Goal: Task Accomplishment & Management: Use online tool/utility

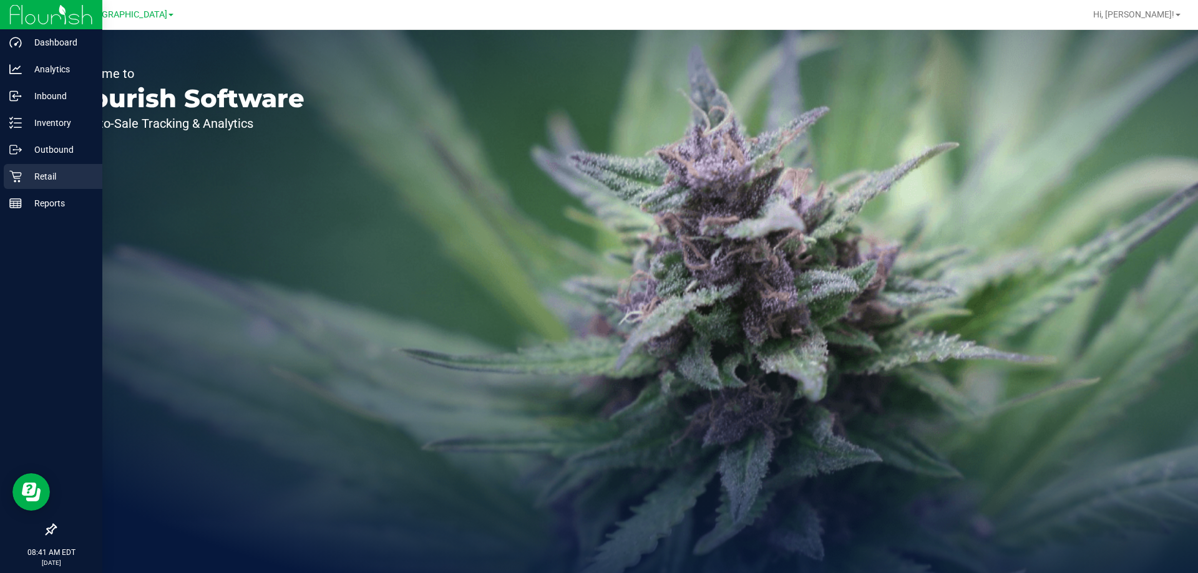
click at [31, 185] on div "Retail" at bounding box center [53, 176] width 99 height 25
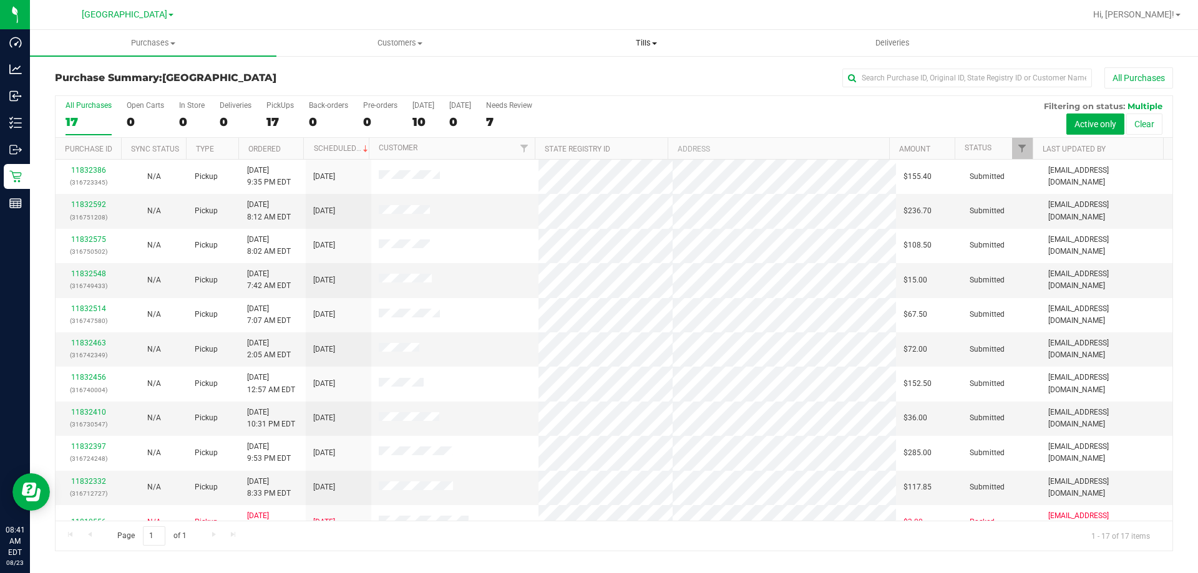
click at [597, 41] on span "Tills" at bounding box center [646, 42] width 245 height 11
click at [597, 71] on li "Manage tills" at bounding box center [646, 75] width 246 height 15
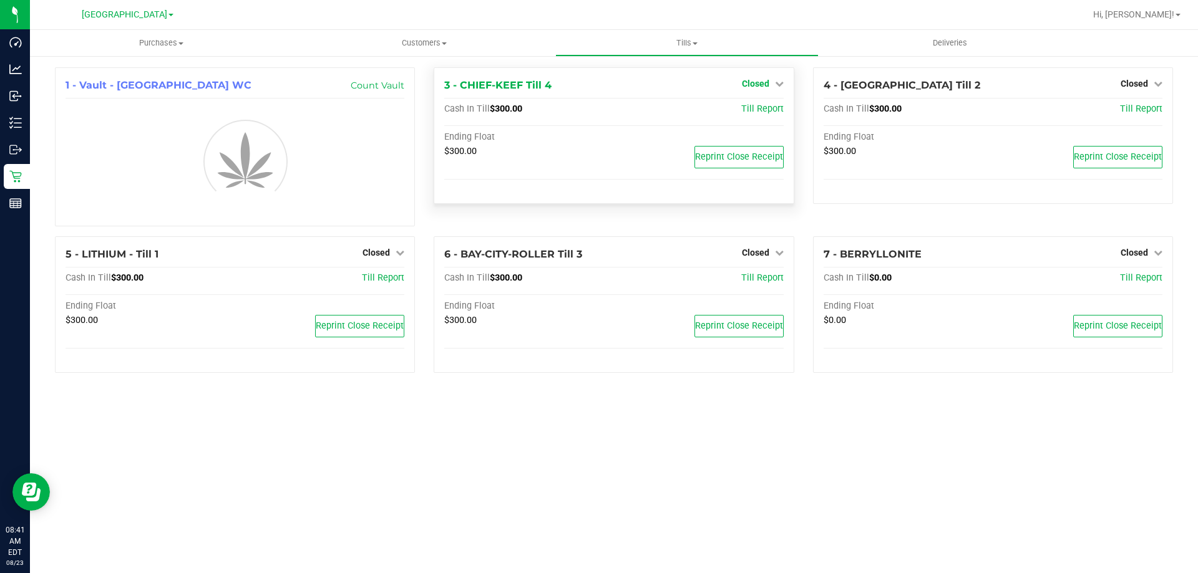
click at [597, 80] on link "Closed" at bounding box center [763, 84] width 42 height 10
click at [597, 107] on link "Open Till" at bounding box center [755, 110] width 33 height 10
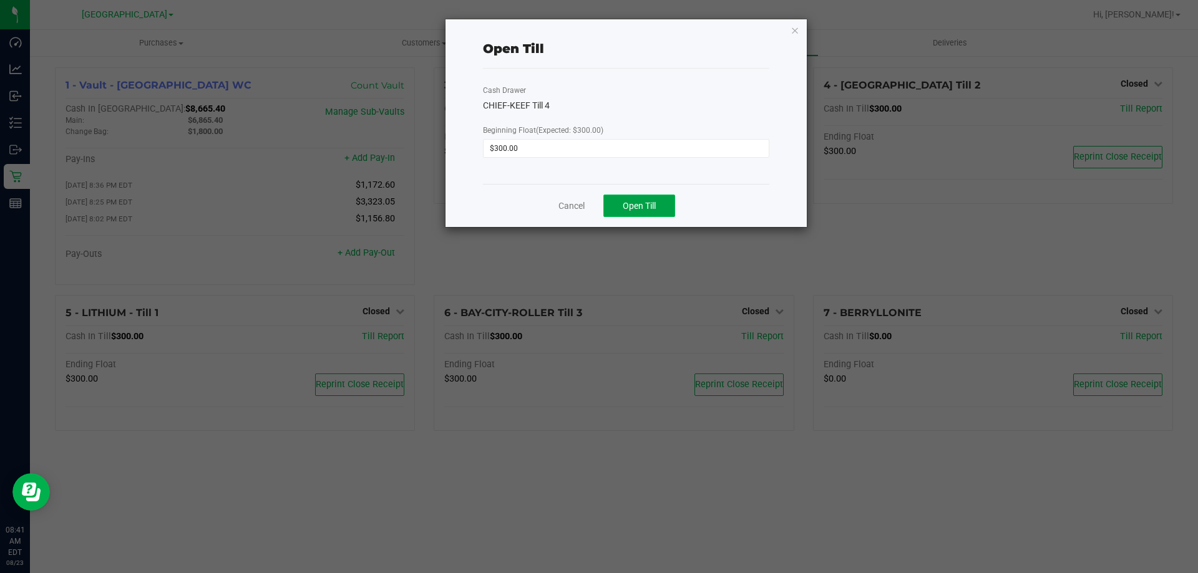
click at [597, 202] on button "Open Till" at bounding box center [639, 206] width 72 height 22
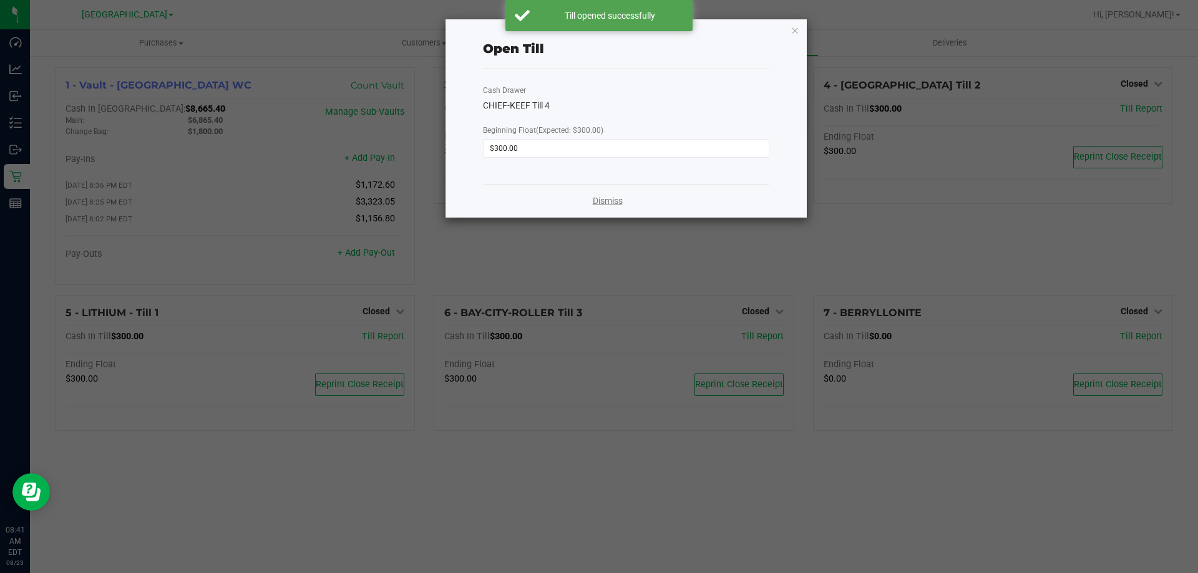
click at [597, 202] on link "Dismiss" at bounding box center [608, 201] width 30 height 13
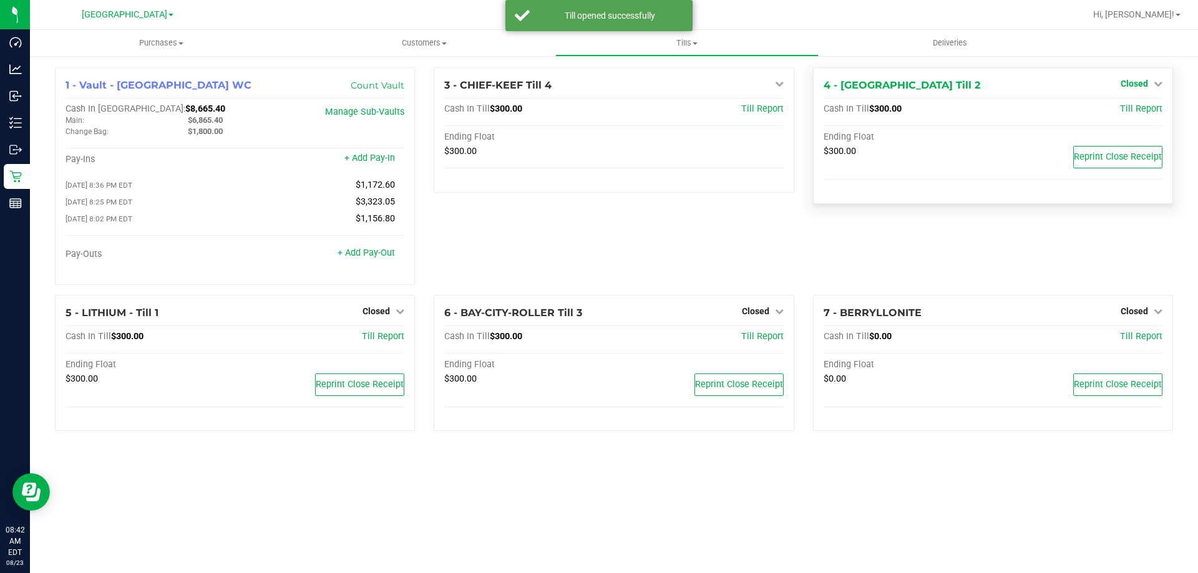
click at [597, 85] on span "Closed" at bounding box center [1134, 84] width 27 height 10
click at [597, 110] on link "Open Till" at bounding box center [1134, 110] width 33 height 10
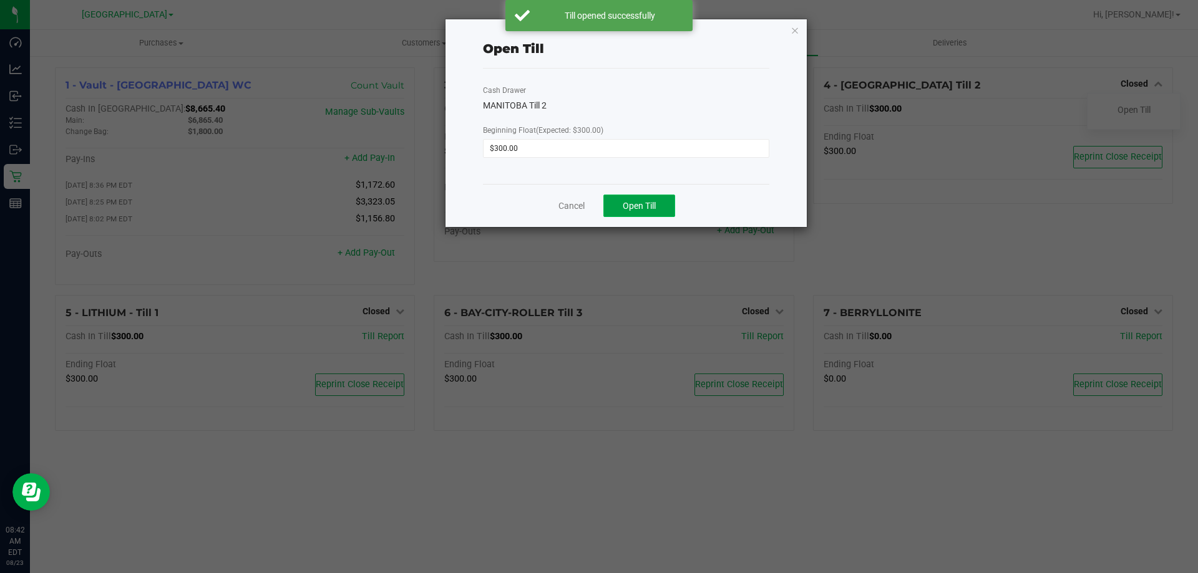
click at [597, 204] on span "Open Till" at bounding box center [639, 206] width 33 height 10
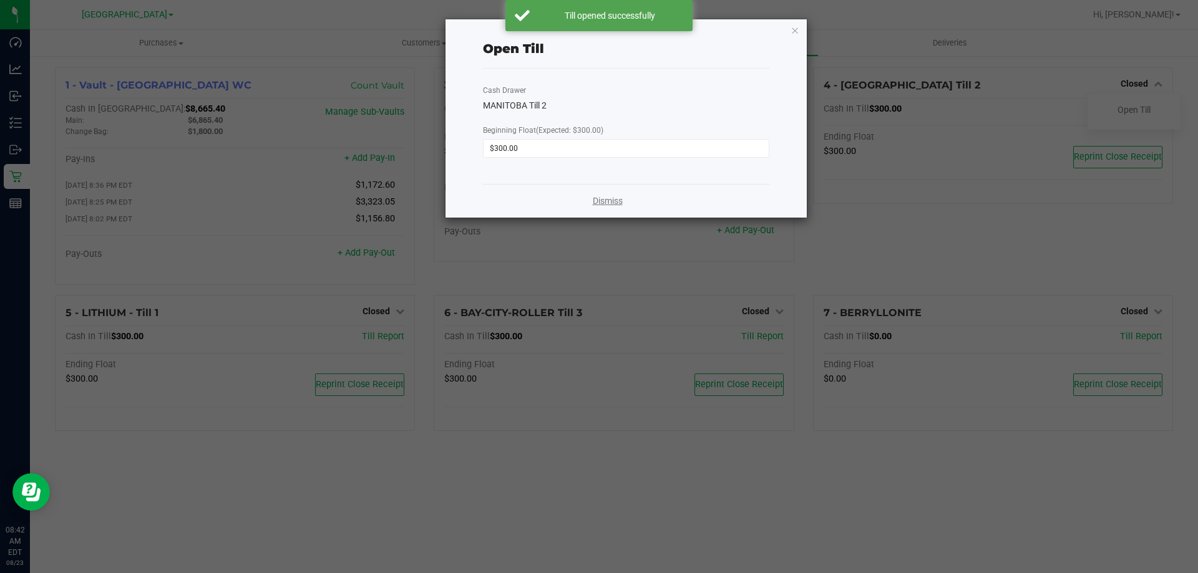
click at [597, 202] on link "Dismiss" at bounding box center [608, 201] width 30 height 13
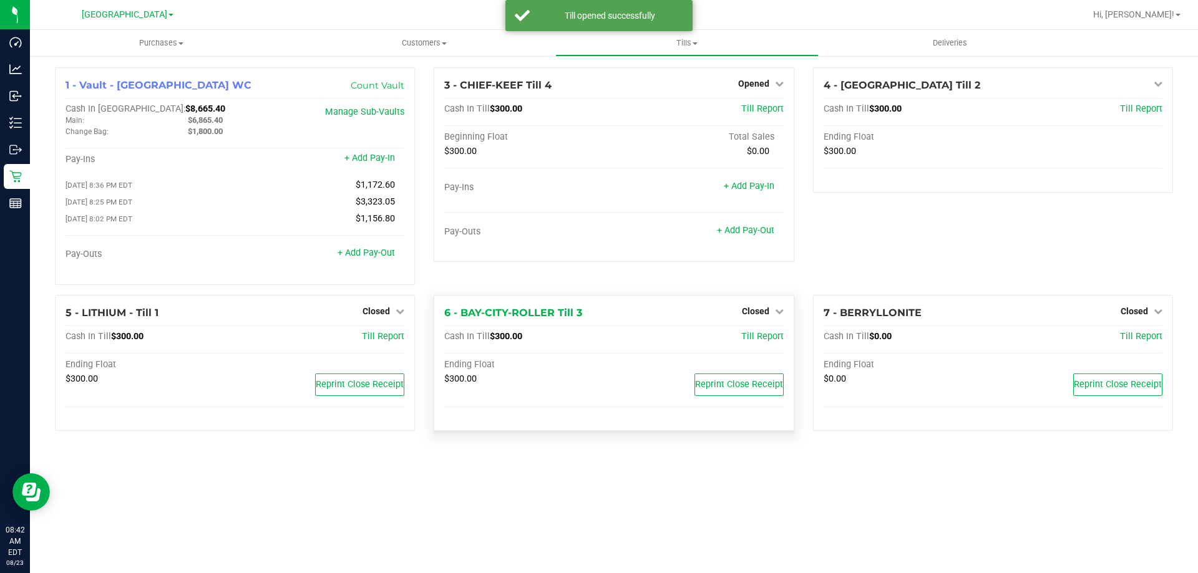
click at [597, 319] on div "Closed" at bounding box center [763, 311] width 42 height 15
click at [597, 316] on span "Closed" at bounding box center [755, 311] width 27 height 10
click at [597, 336] on link "Open Till" at bounding box center [755, 337] width 33 height 10
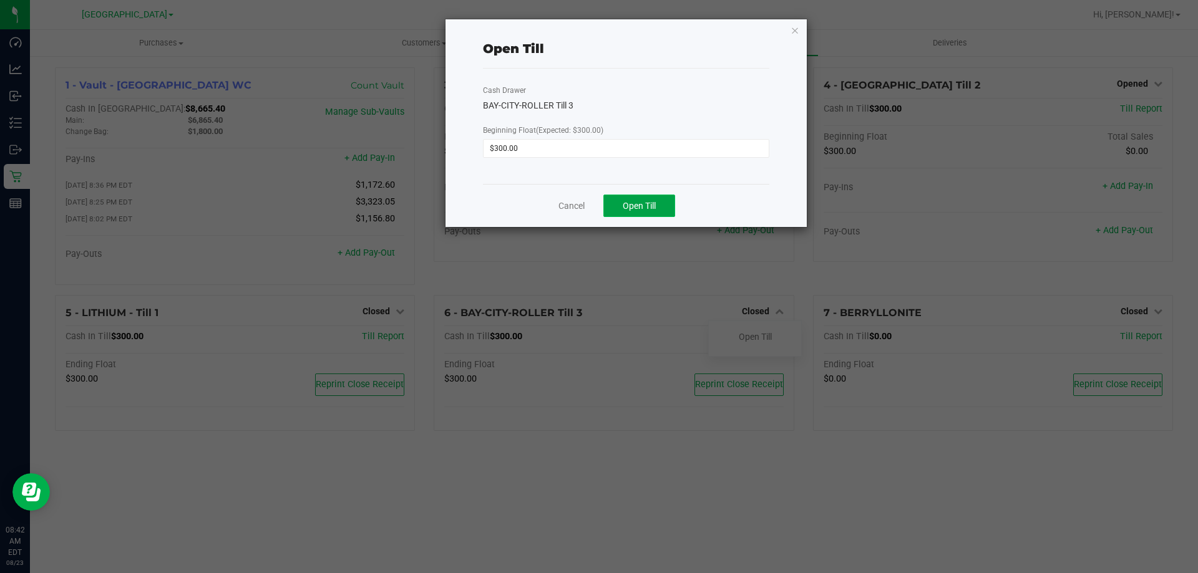
click at [597, 208] on span "Open Till" at bounding box center [639, 206] width 33 height 10
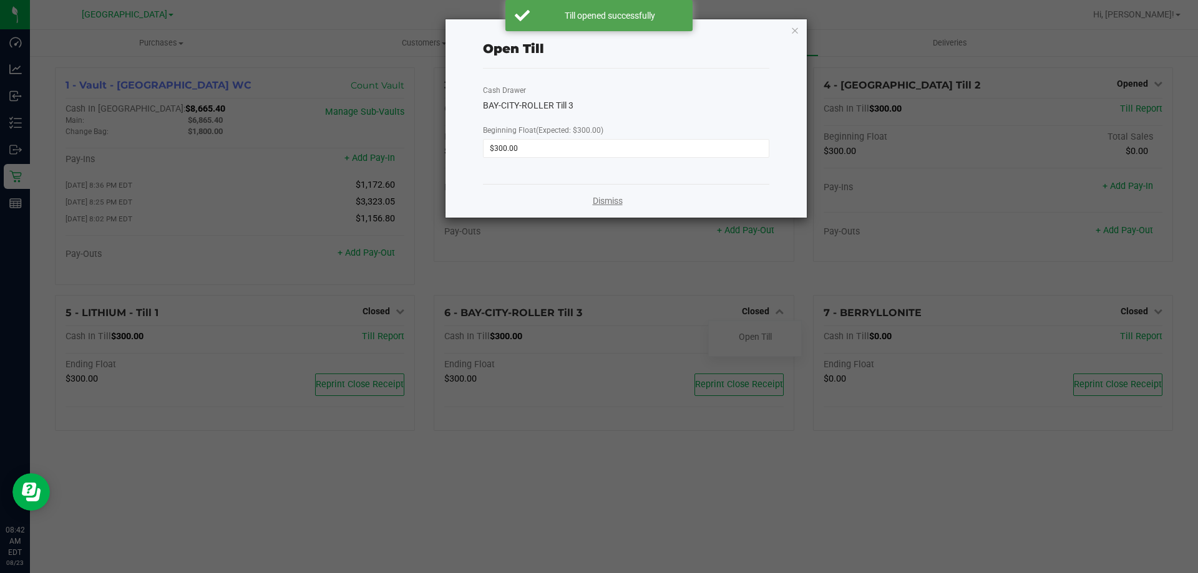
click at [597, 201] on link "Dismiss" at bounding box center [608, 201] width 30 height 13
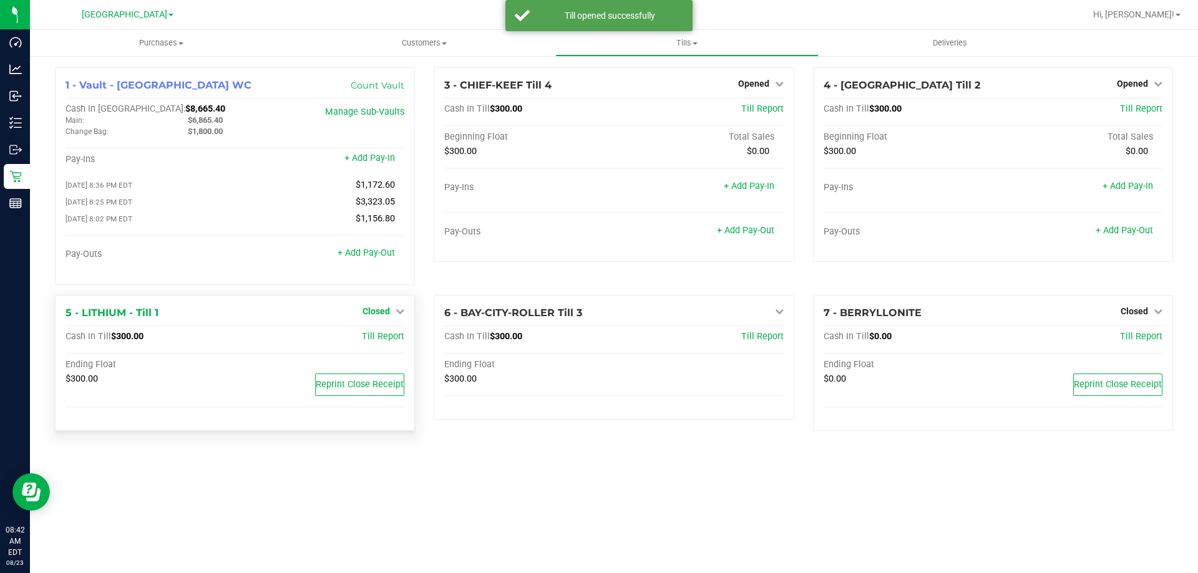
click at [368, 313] on span "Closed" at bounding box center [376, 311] width 27 height 10
click at [388, 336] on div "Open Till" at bounding box center [376, 337] width 92 height 16
click at [388, 336] on link "Open Till" at bounding box center [375, 337] width 33 height 10
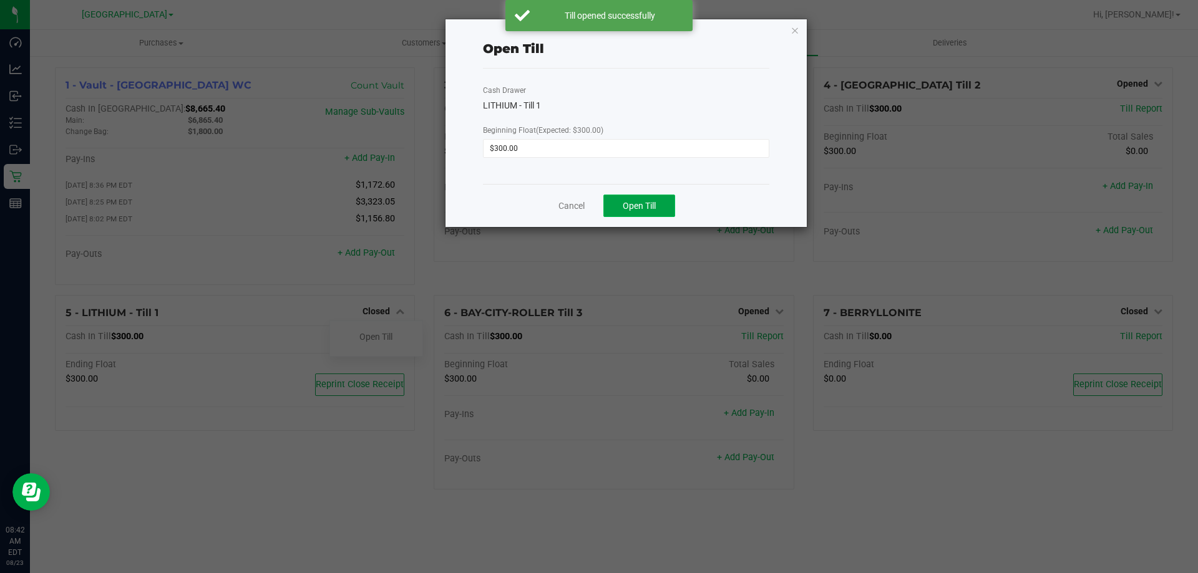
click at [597, 199] on button "Open Till" at bounding box center [639, 206] width 72 height 22
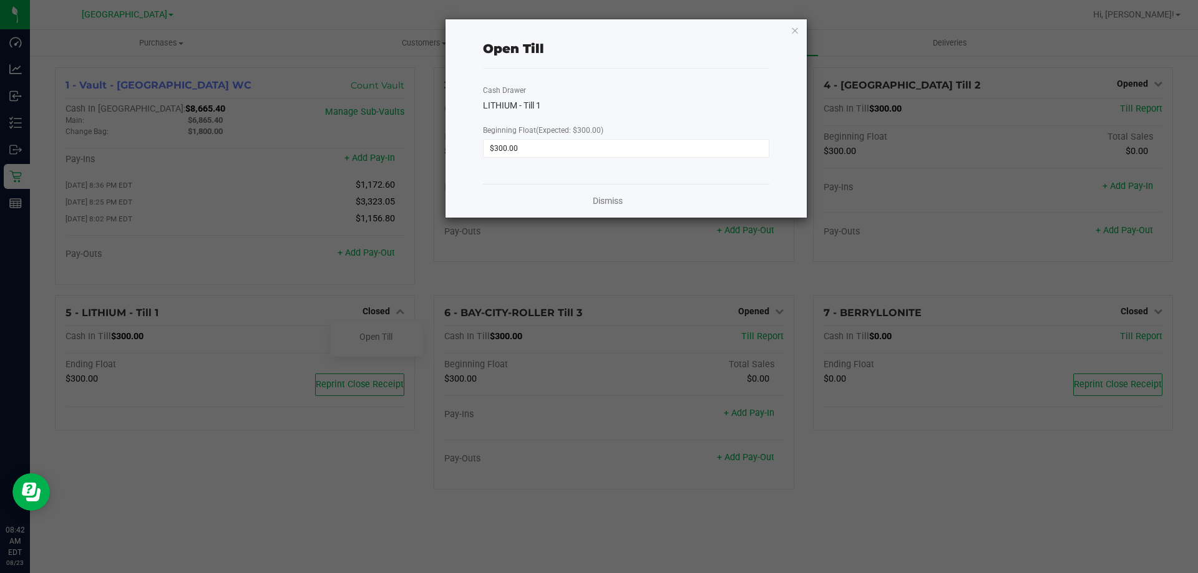
click at [597, 190] on div "Dismiss" at bounding box center [626, 201] width 286 height 34
click at [597, 197] on link "Dismiss" at bounding box center [608, 201] width 30 height 13
